Goal: Transaction & Acquisition: Purchase product/service

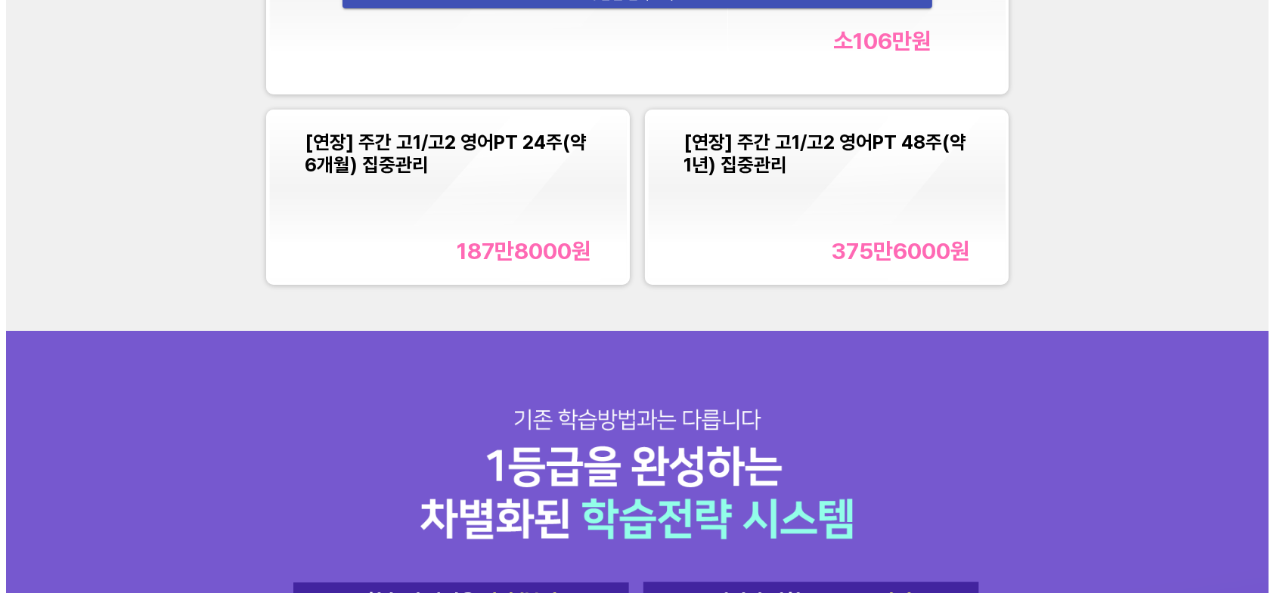
scroll to position [1965, 0]
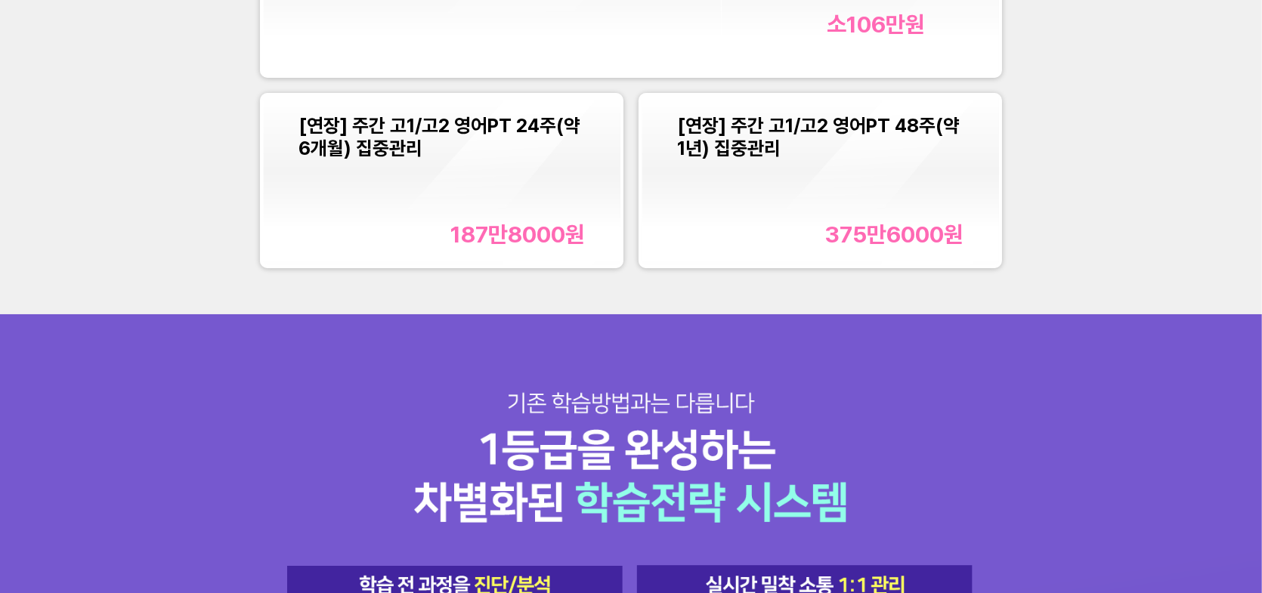
click at [496, 239] on font "187만8000" at bounding box center [508, 234] width 115 height 27
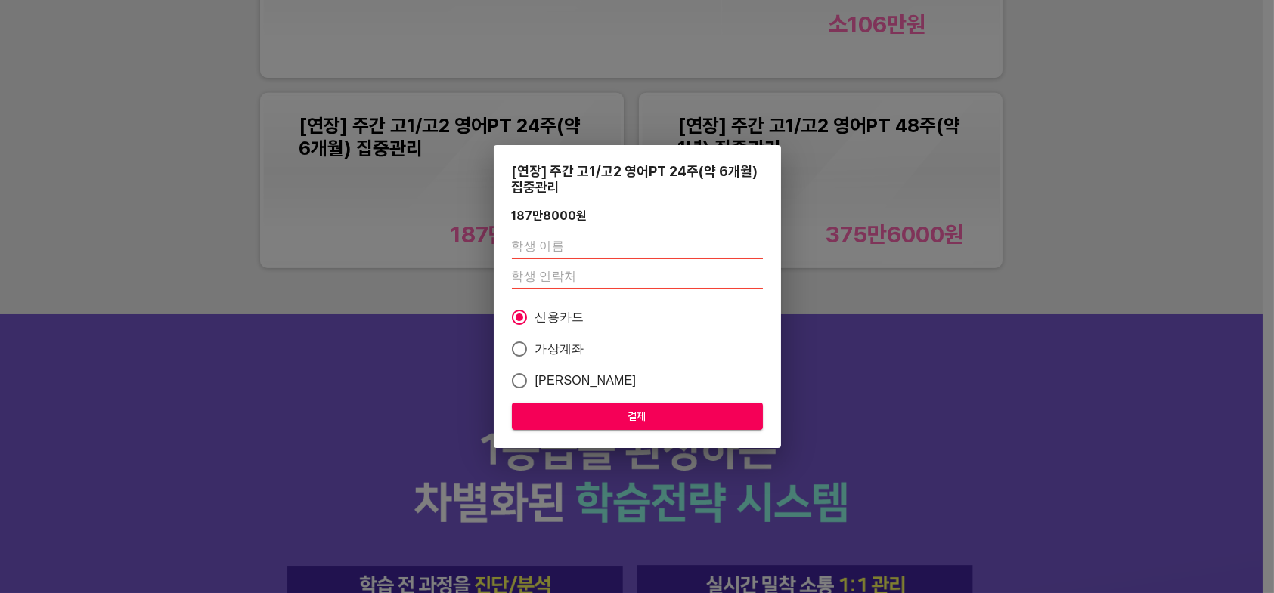
click at [547, 247] on input "text" at bounding box center [637, 247] width 251 height 24
click at [531, 243] on input "text" at bounding box center [637, 247] width 251 height 24
type input "놓"
type input "[PERSON_NAME]"
click at [554, 274] on input "number" at bounding box center [637, 277] width 251 height 24
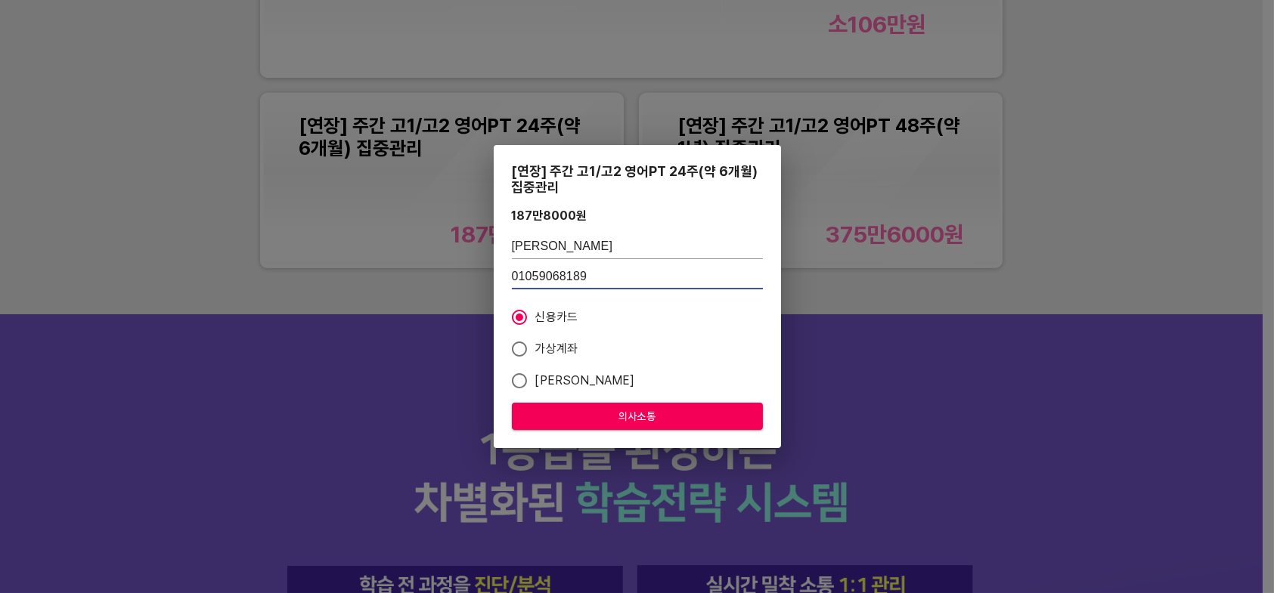
type input "01059068189"
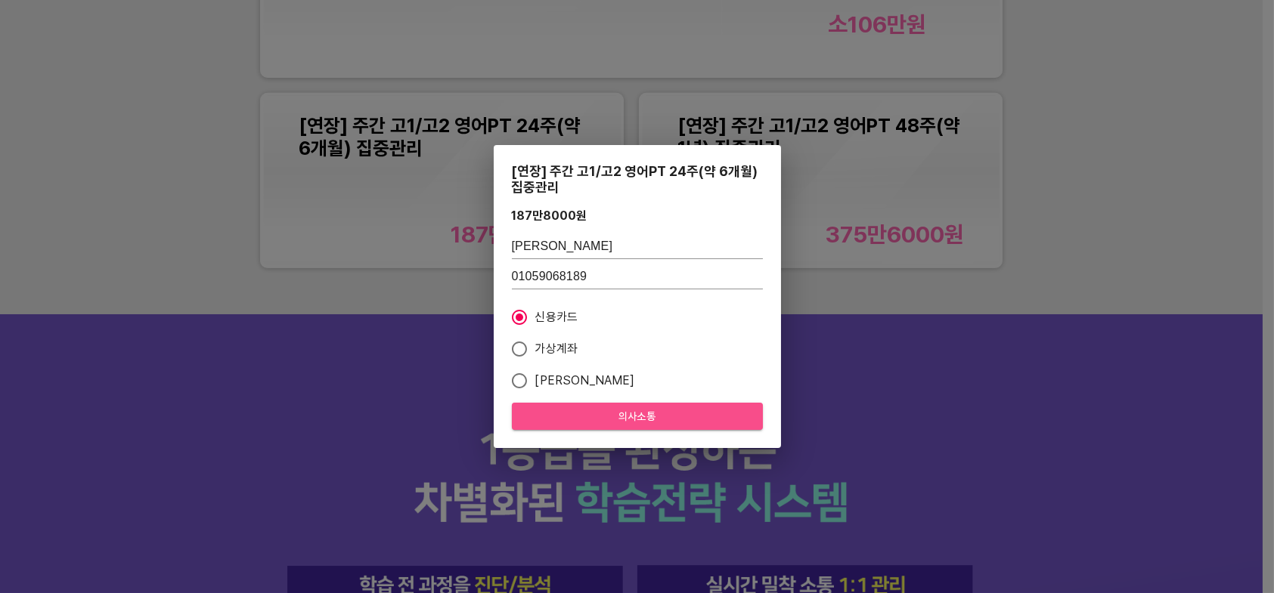
click at [664, 412] on span "의사소통" at bounding box center [637, 416] width 227 height 19
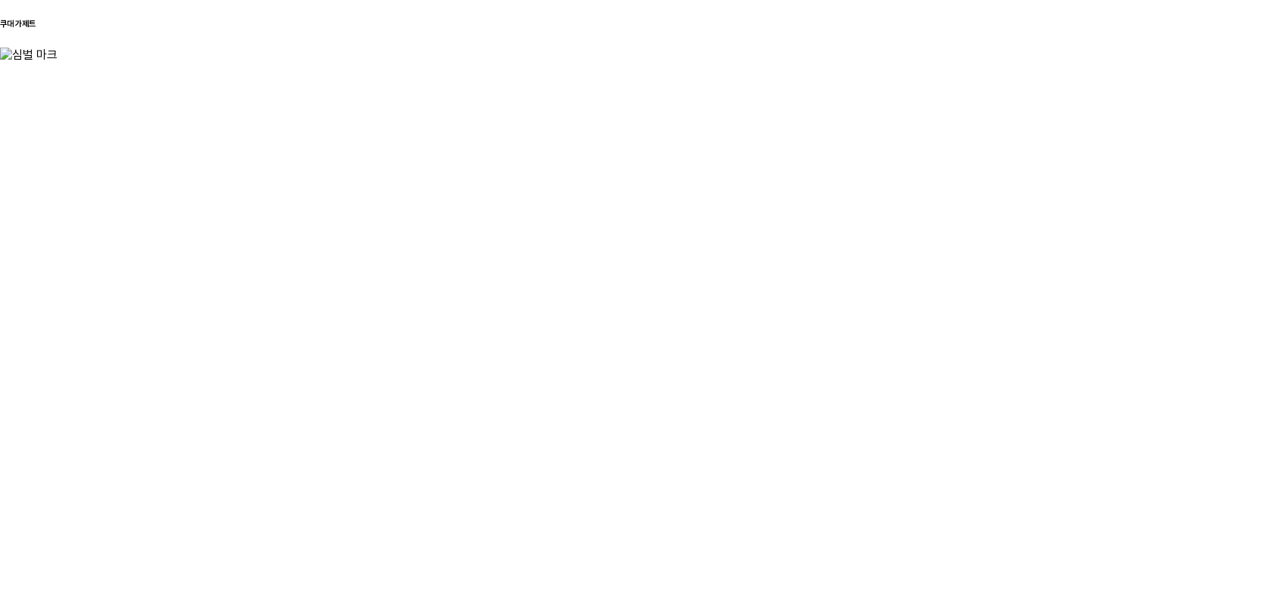
scroll to position [0, 0]
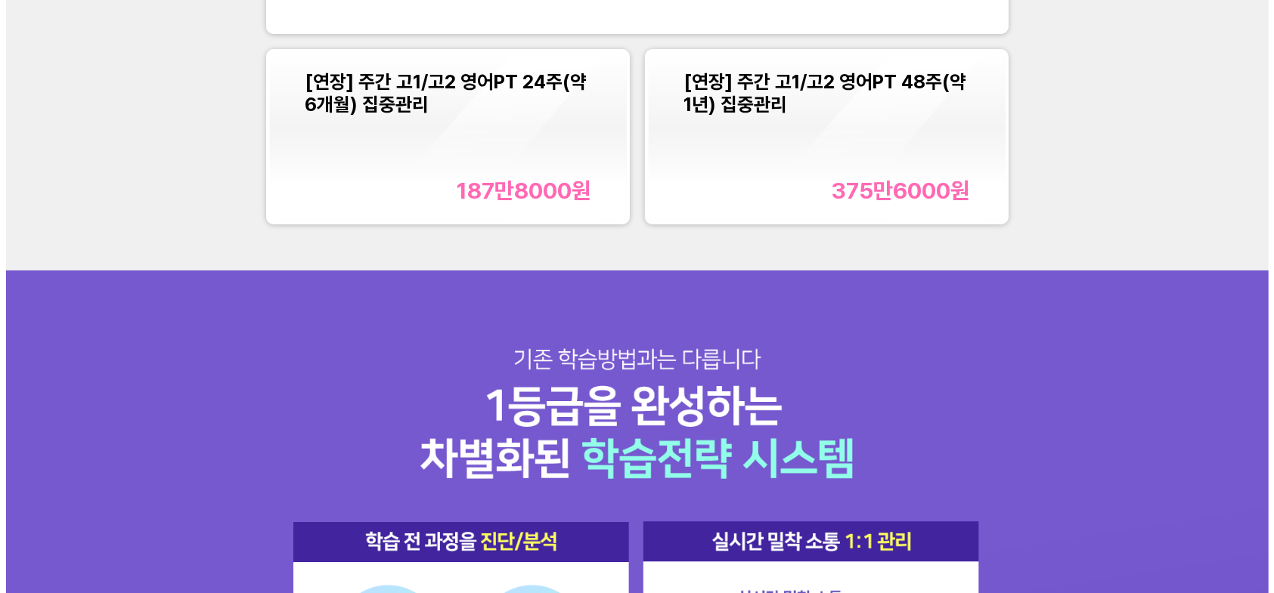
scroll to position [1814, 0]
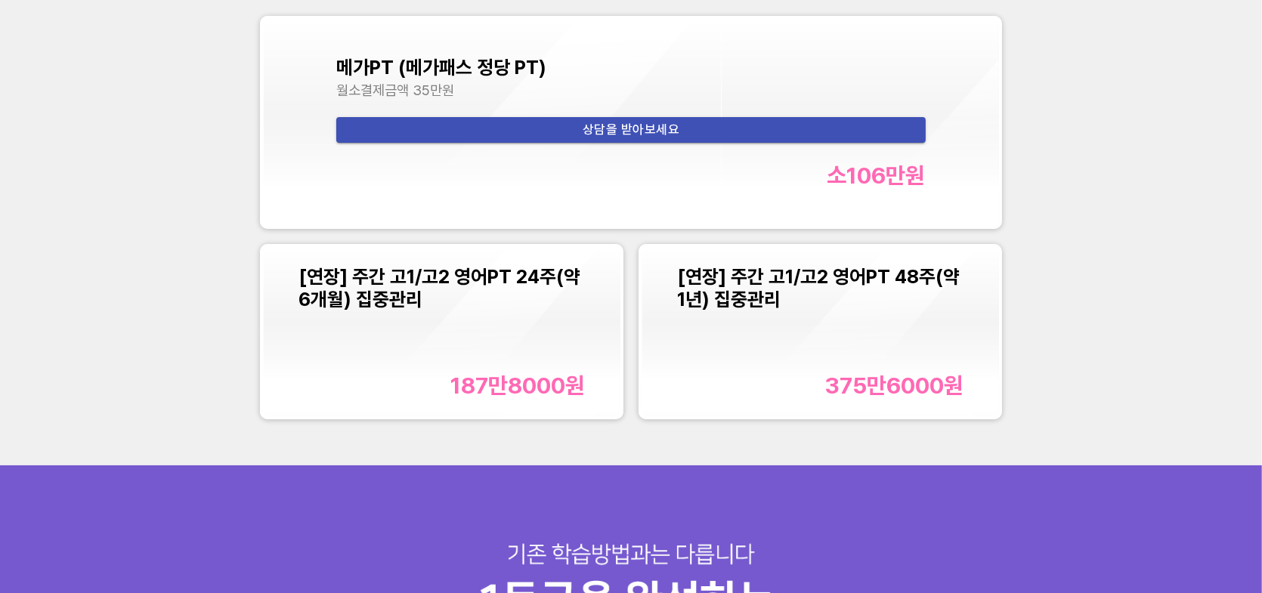
click at [453, 373] on font "187만8000" at bounding box center [508, 385] width 115 height 27
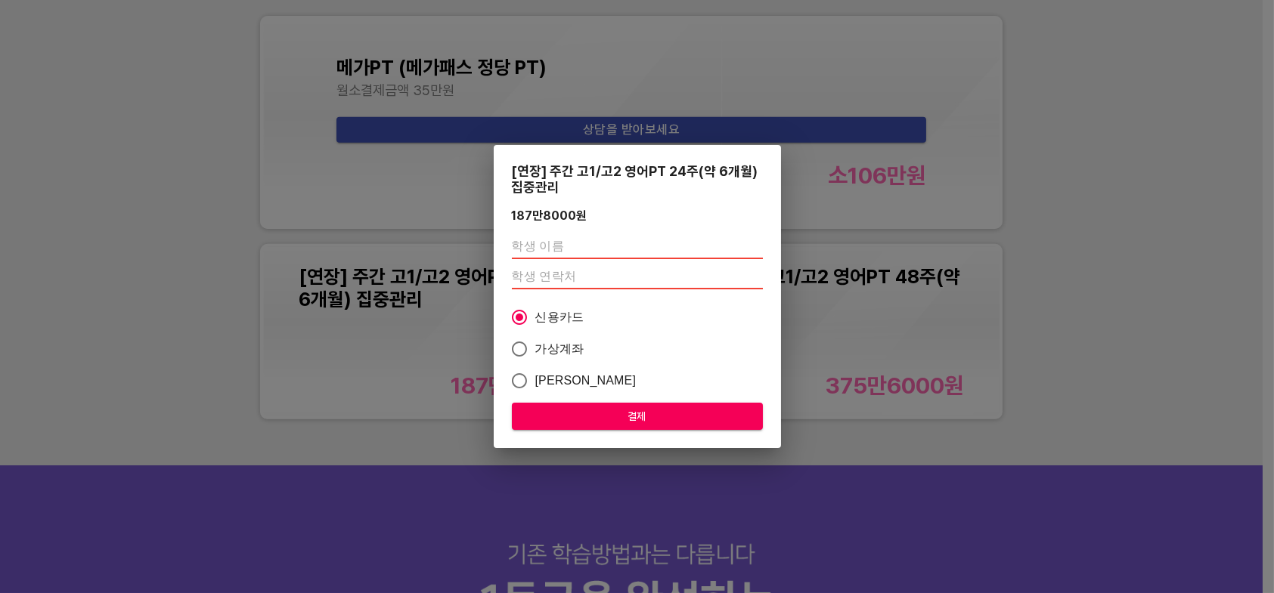
click at [518, 243] on input "text" at bounding box center [637, 247] width 251 height 24
type input "s"
type input "[PERSON_NAME]"
click at [534, 276] on input "number" at bounding box center [637, 277] width 251 height 24
type input "01059068189"
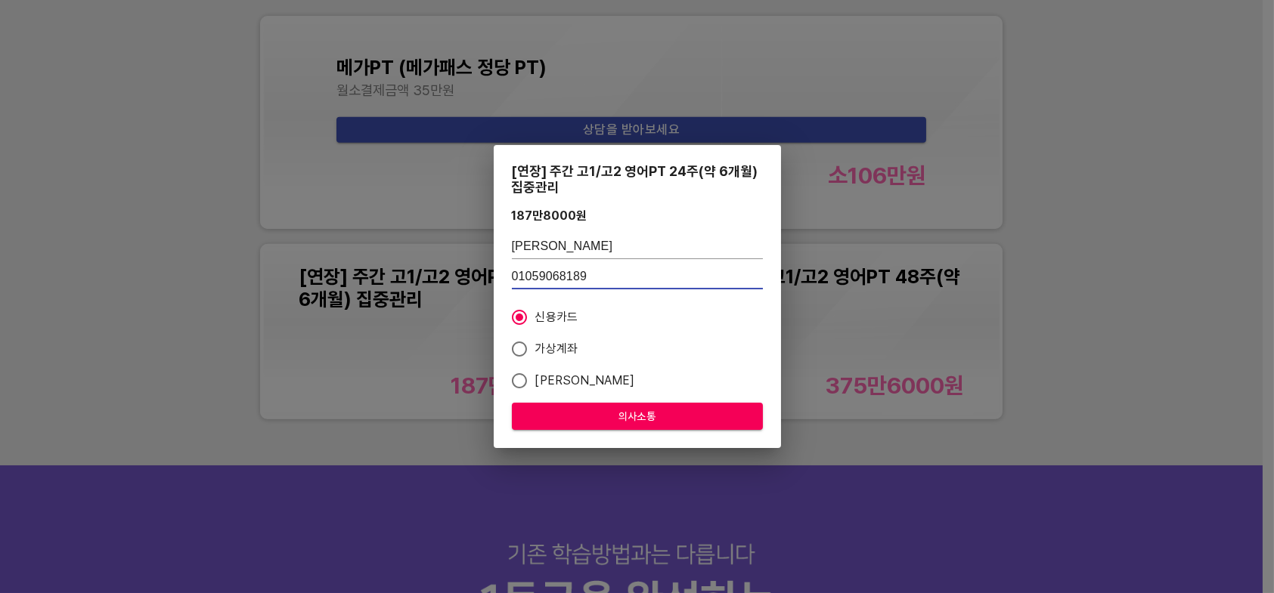
click at [669, 421] on span "의사소통" at bounding box center [637, 416] width 227 height 19
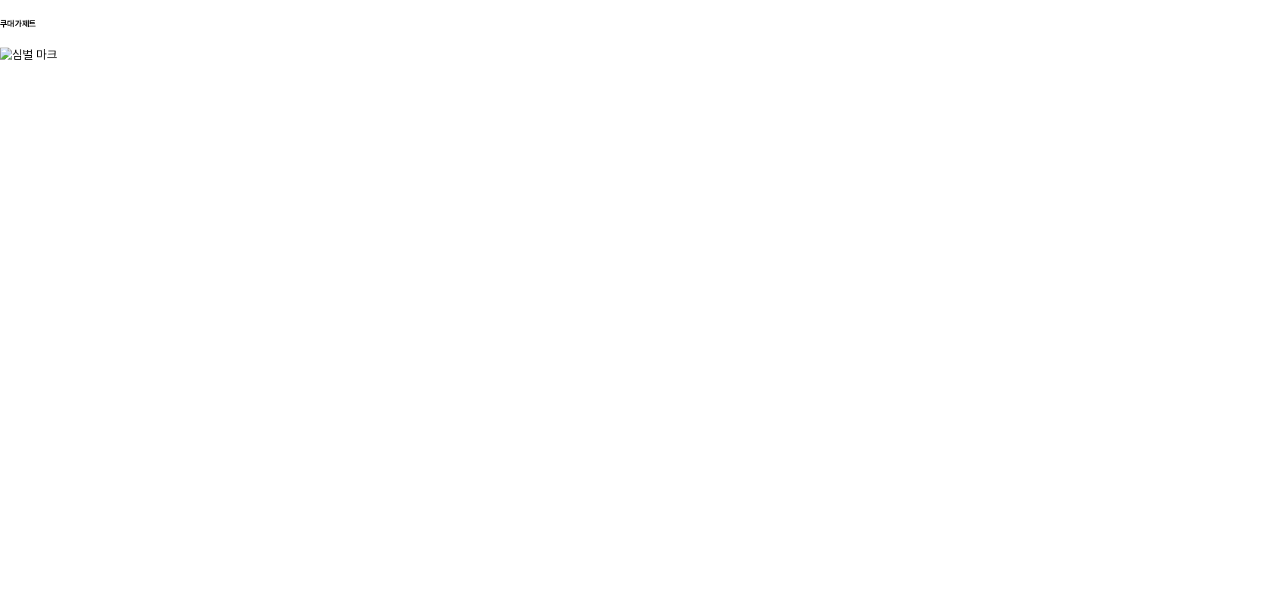
scroll to position [0, 0]
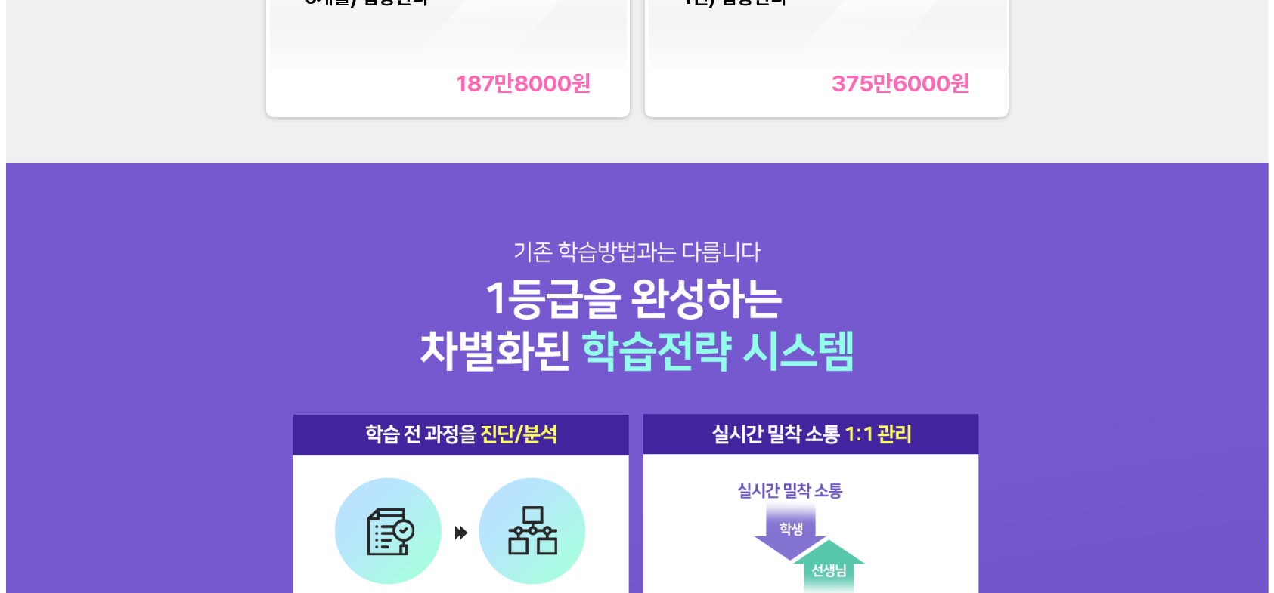
scroll to position [1890, 0]
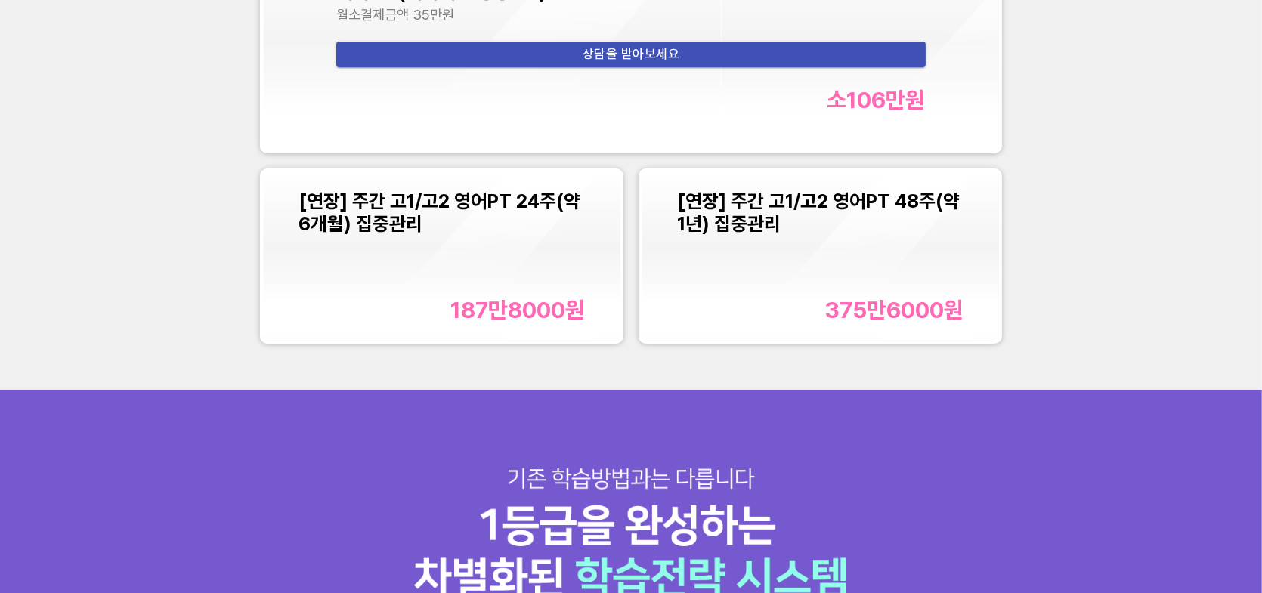
click at [517, 244] on div "[연장] 주간 고1/고2 영어PT 24주(약 6개월) 집중관리 187만8000 원" at bounding box center [442, 257] width 286 height 134
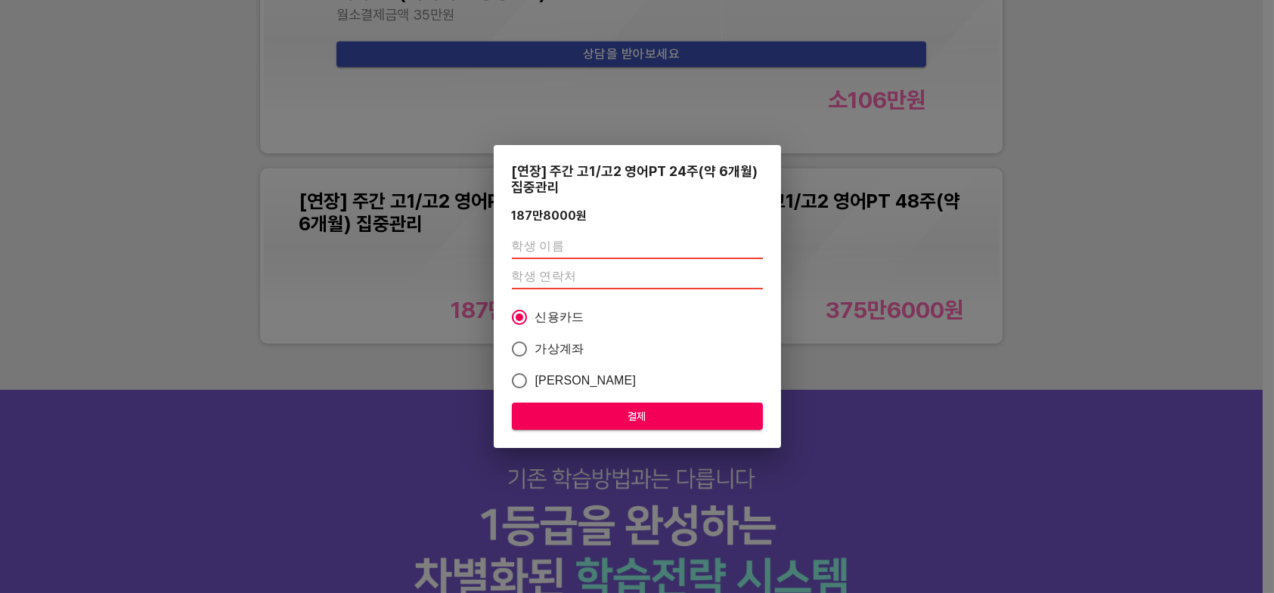
click at [589, 243] on input "text" at bounding box center [637, 247] width 251 height 24
click at [584, 254] on input "text" at bounding box center [637, 247] width 251 height 24
click at [553, 245] on input "text" at bounding box center [637, 247] width 251 height 24
type input "s"
type input "[PERSON_NAME]"
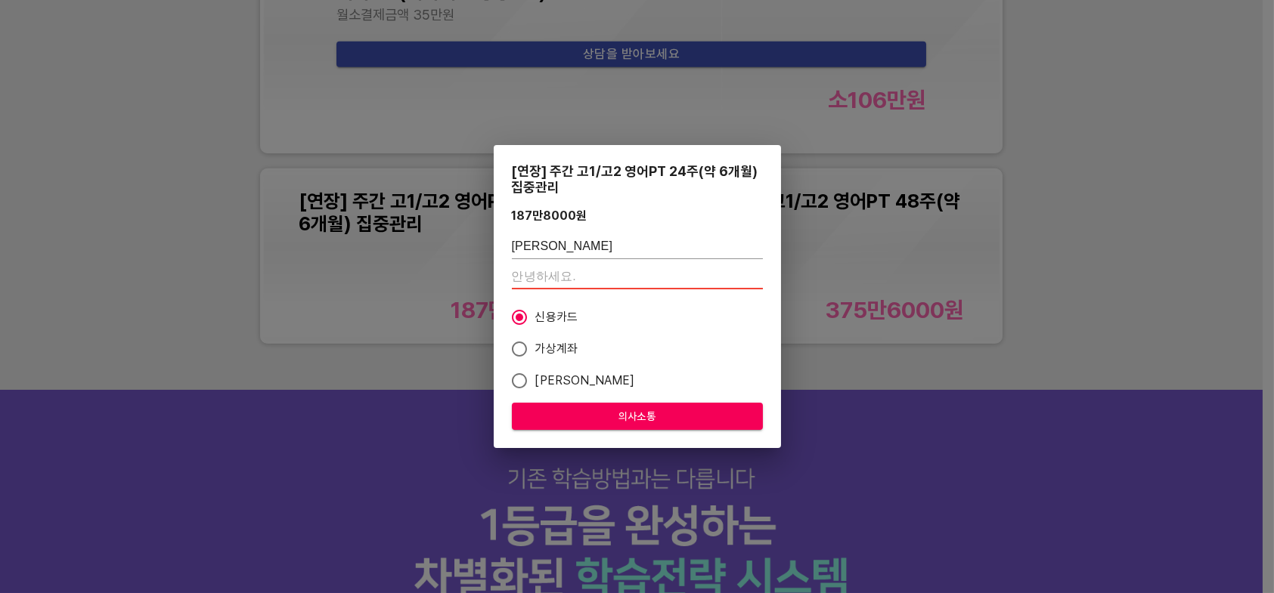
click at [550, 275] on input "number" at bounding box center [637, 277] width 251 height 24
type input "01059068189"
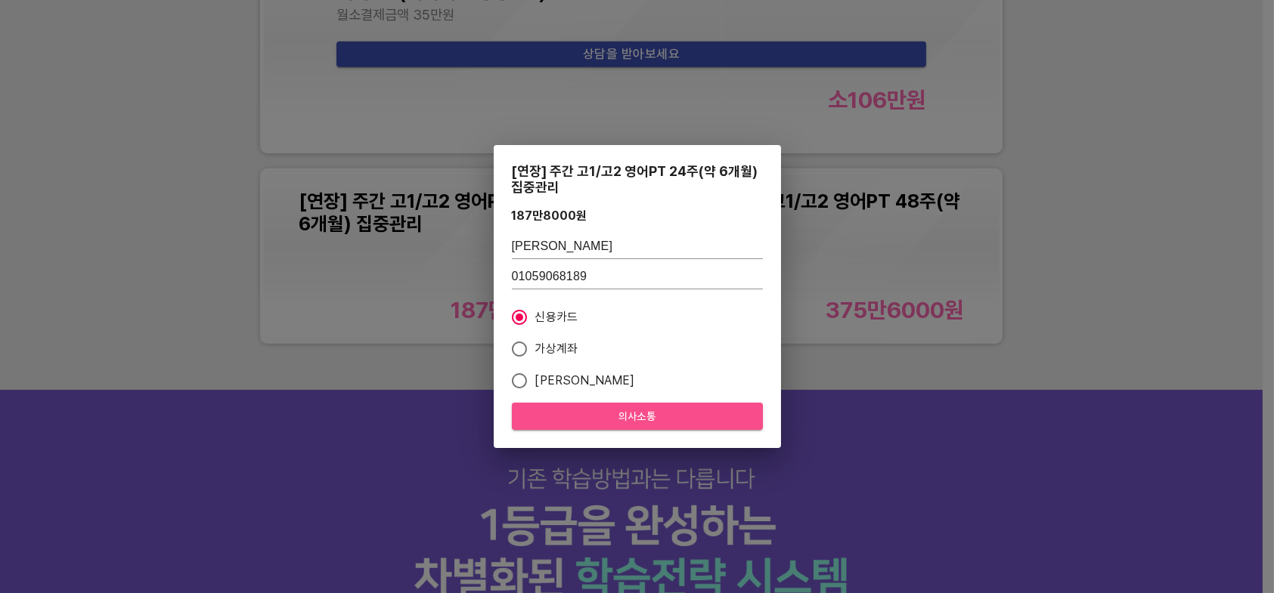
click at [627, 409] on font "의사소통" at bounding box center [637, 416] width 38 height 19
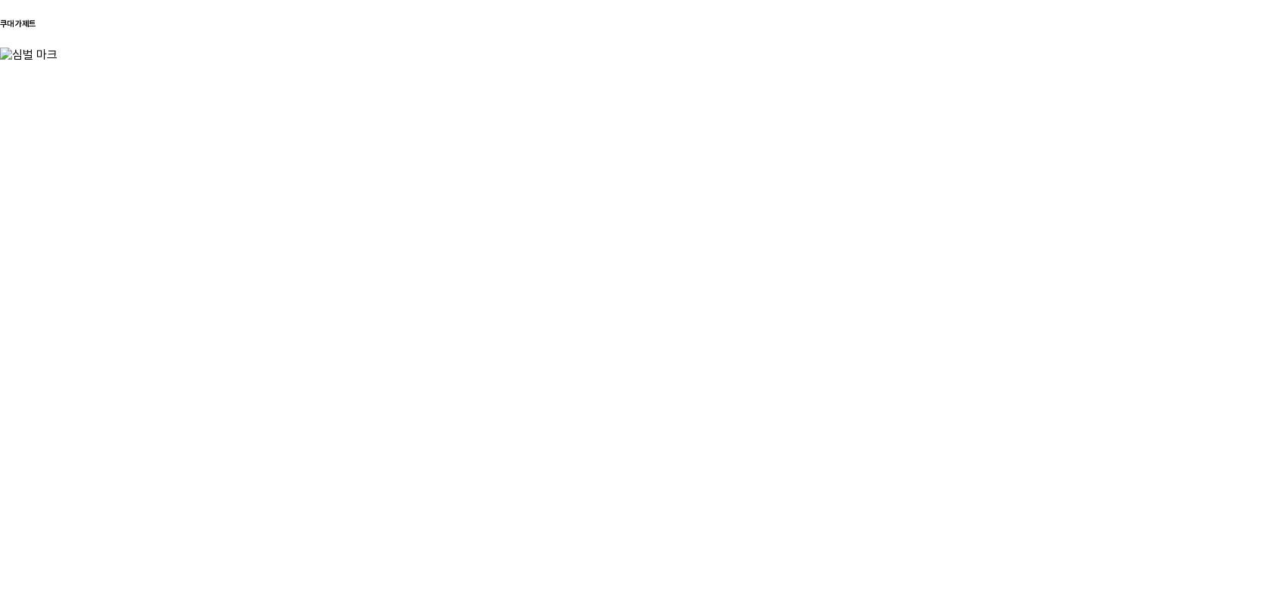
scroll to position [0, 0]
